Goal: Transaction & Acquisition: Purchase product/service

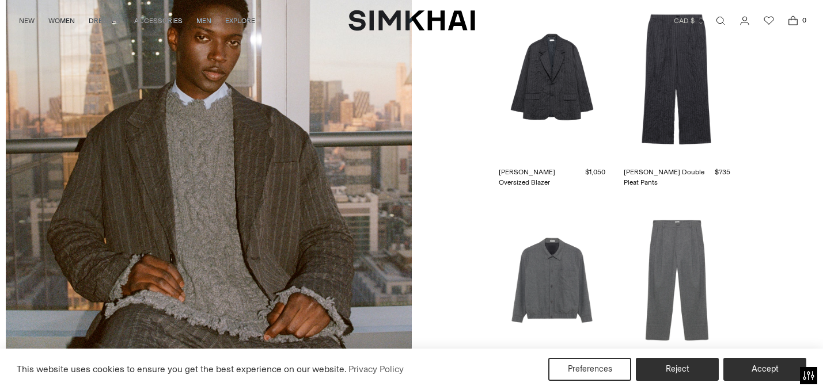
scroll to position [2356, 0]
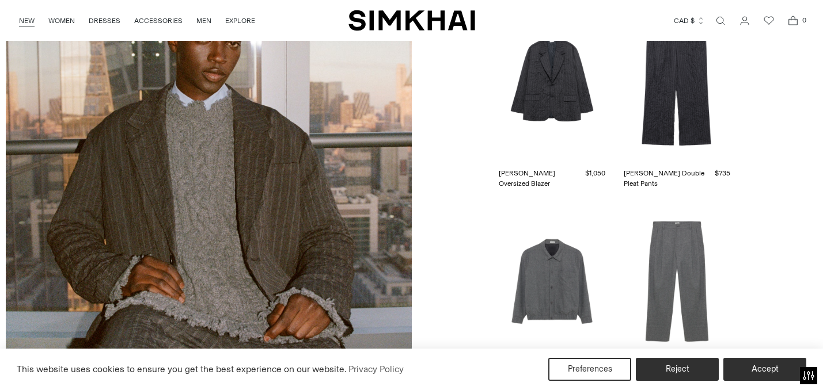
click at [29, 19] on link "NEW" at bounding box center [27, 20] width 16 height 25
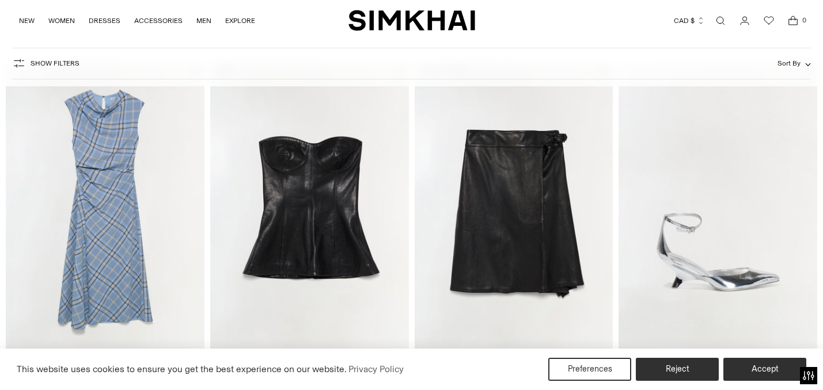
scroll to position [1880, 0]
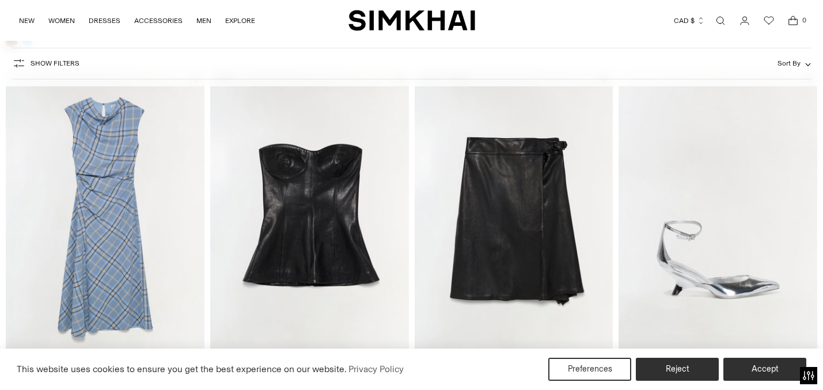
click at [105, 216] on img at bounding box center [105, 220] width 199 height 298
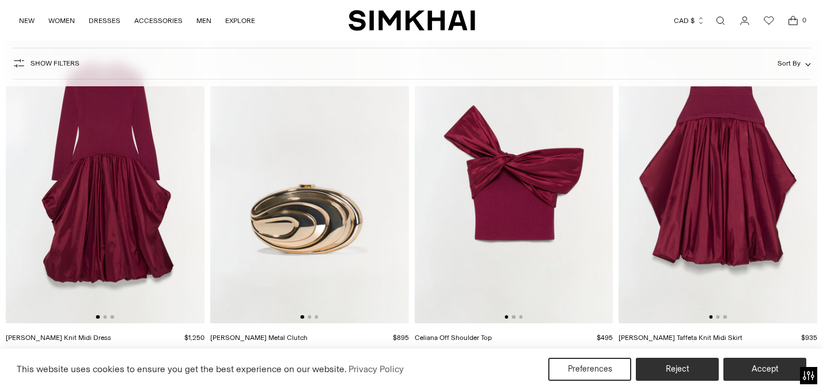
scroll to position [8719, 0]
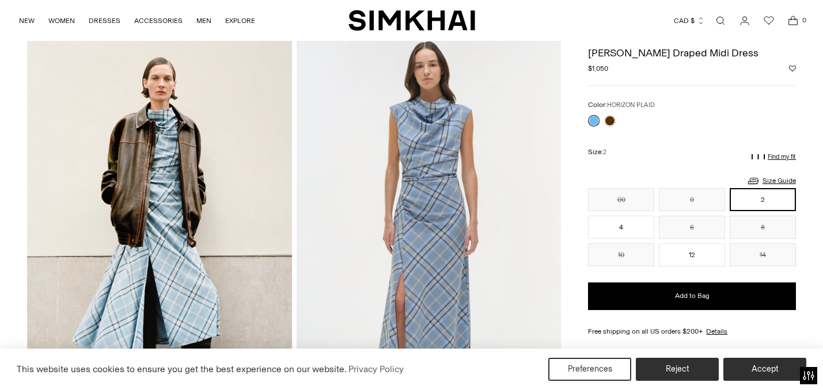
scroll to position [44, 0]
